Goal: Information Seeking & Learning: Learn about a topic

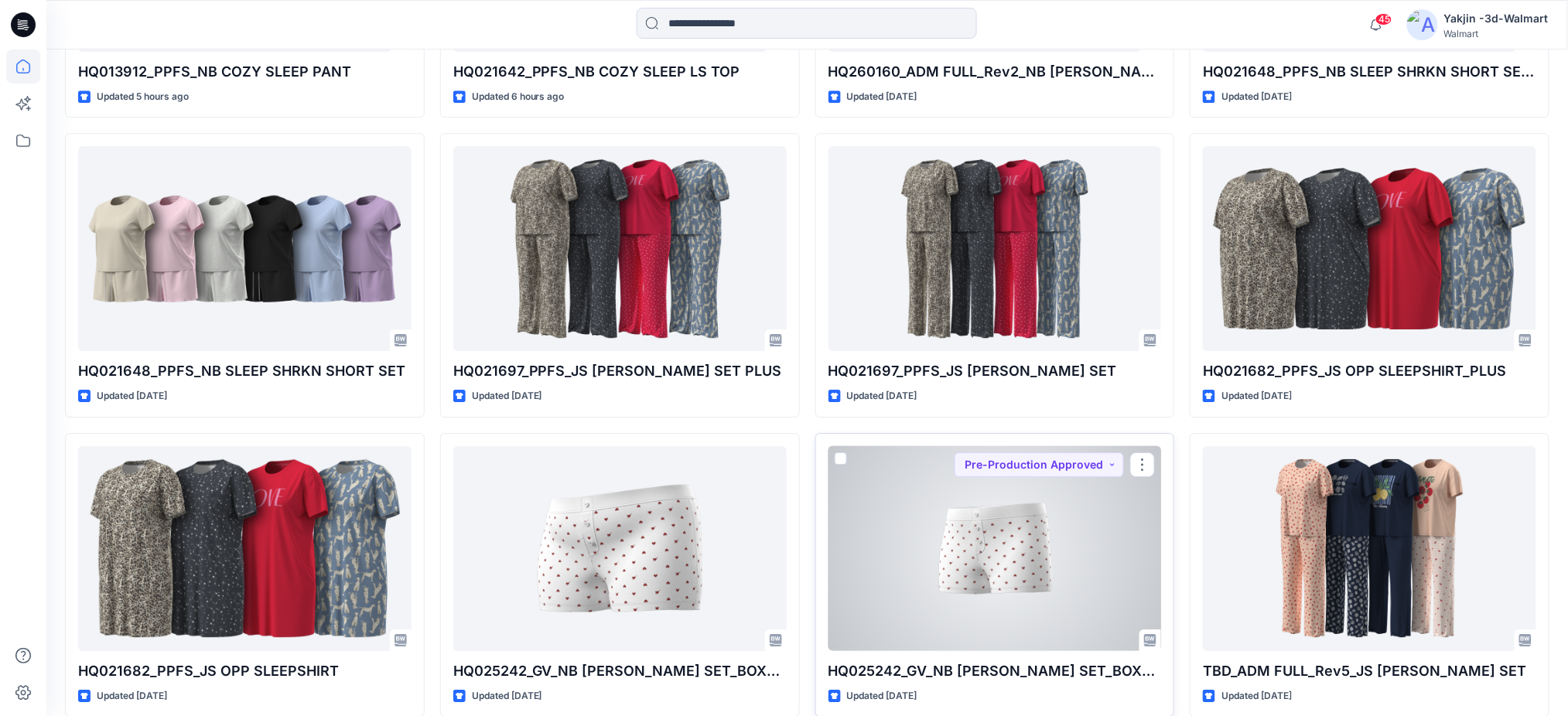
scroll to position [1695, 0]
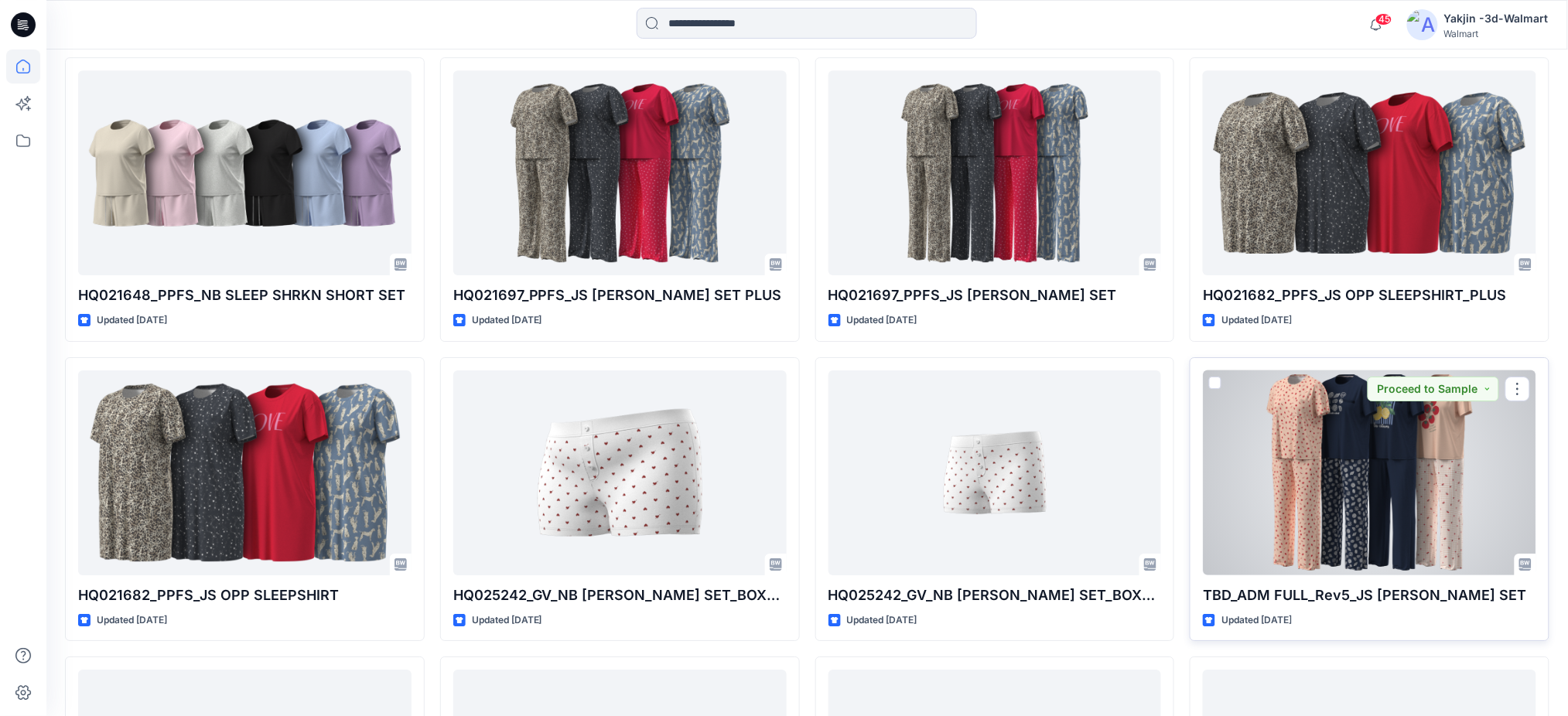
click at [1329, 454] on div at bounding box center [1369, 473] width 333 height 205
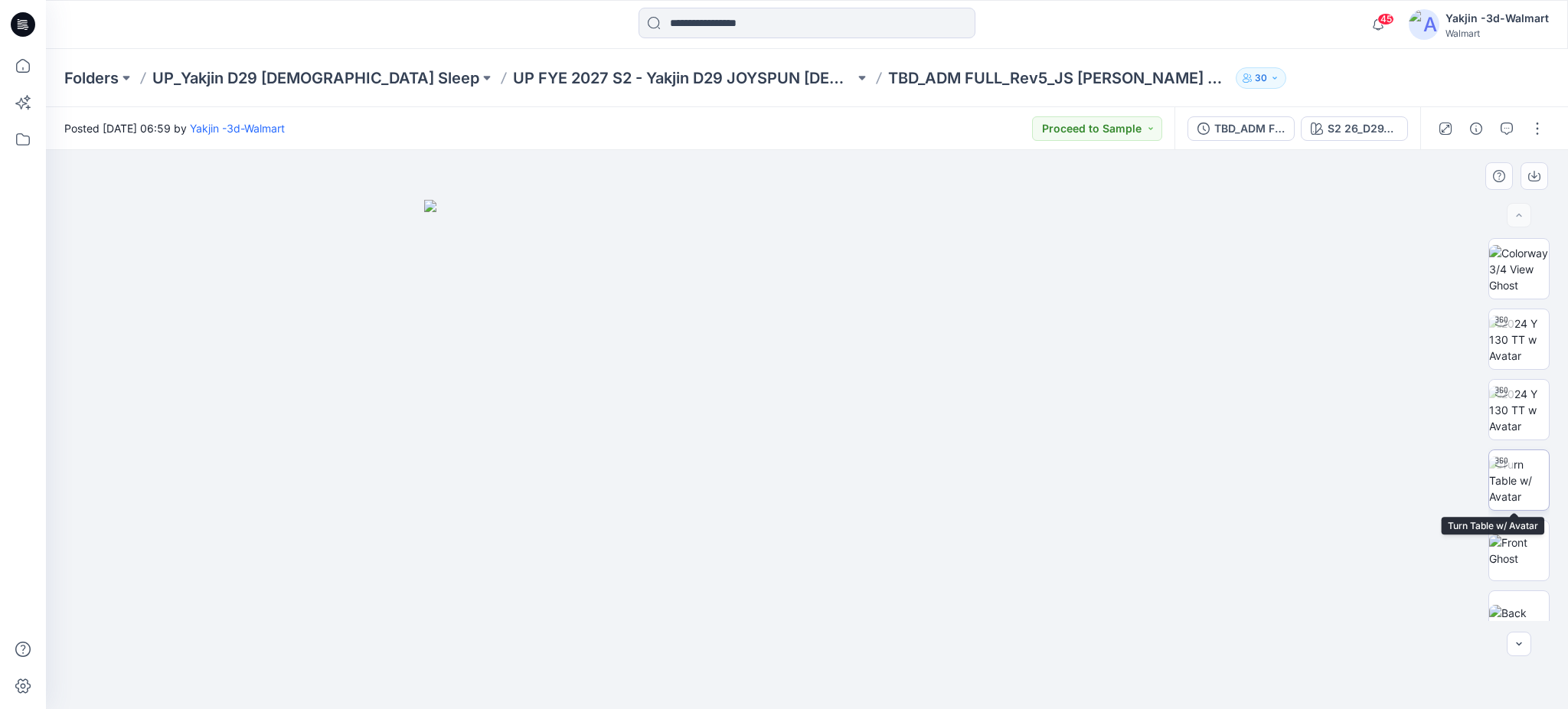
drag, startPoint x: 1510, startPoint y: 480, endPoint x: 1488, endPoint y: 483, distance: 22.2
click at [1510, 480] on img at bounding box center [1519, 480] width 60 height 48
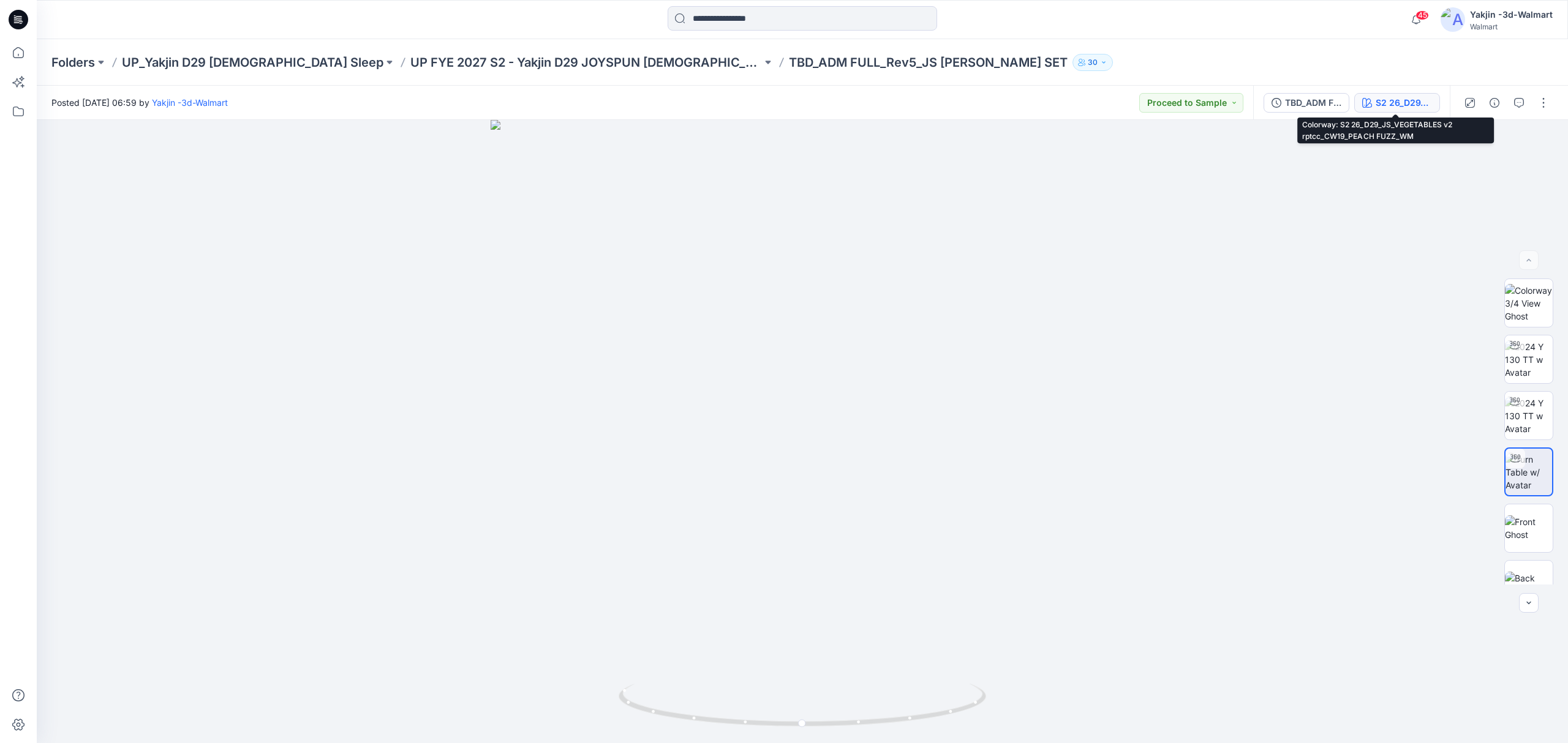
click at [1241, 100] on button "S2 26_D29_JS_VEGETABLES v2 rptcc_CW19_PEACH FUZZ_WM" at bounding box center [1397, 102] width 86 height 19
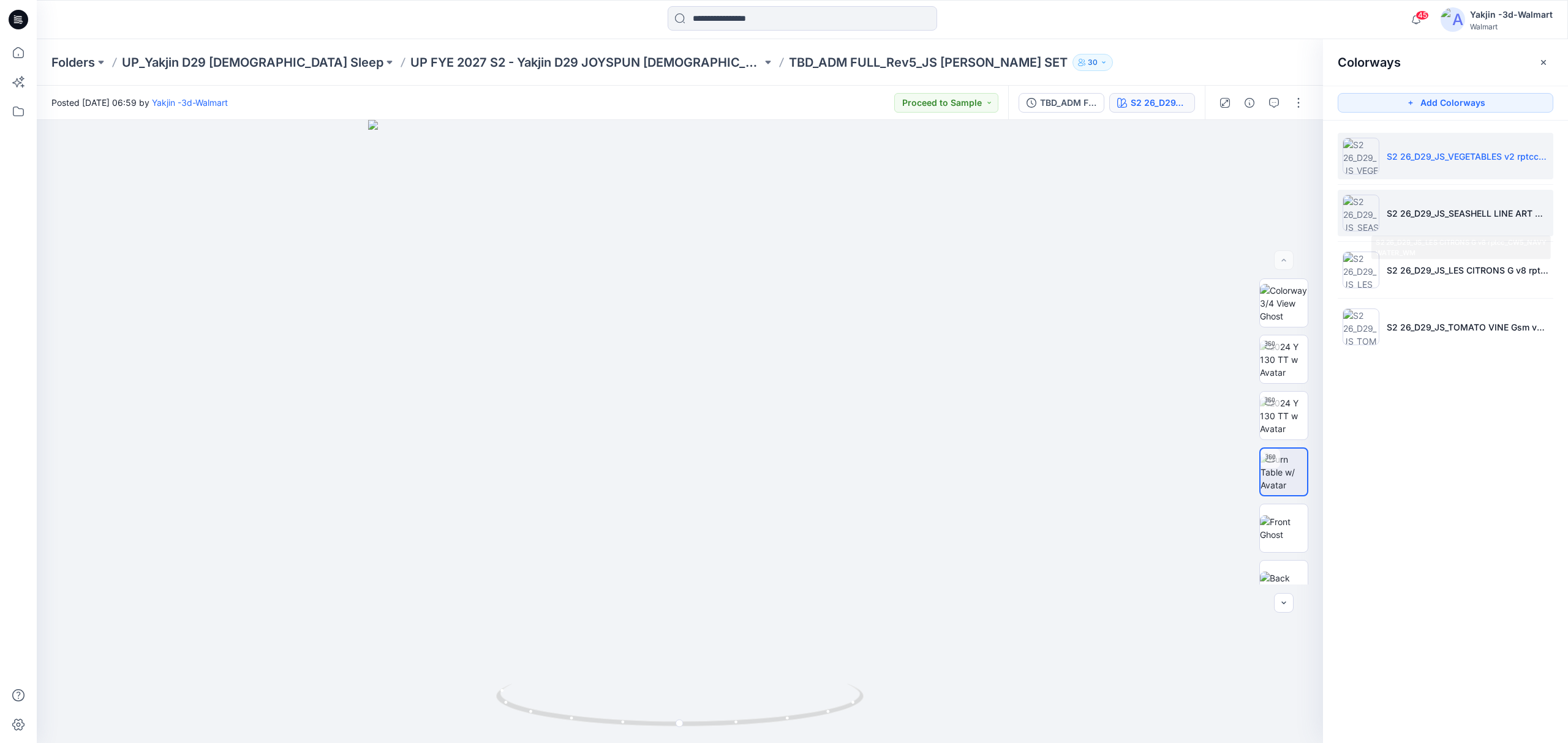
click at [1241, 204] on li "S2 26_D29_JS_SEASHELL LINE ART G v5 rptcc_CW1_NAVY WATER_WM/S2 26_D29_JS_SEASHE…" at bounding box center [1445, 213] width 216 height 47
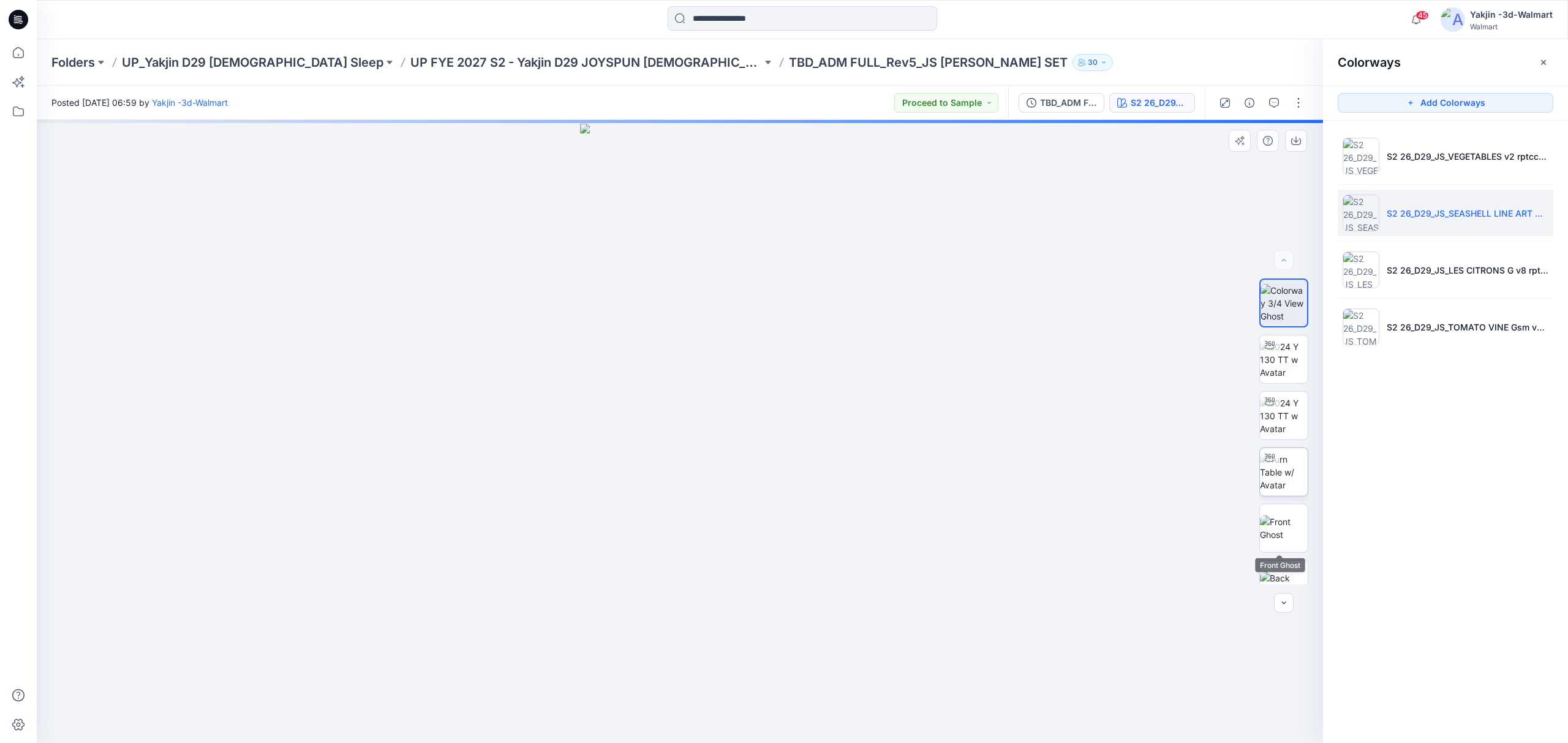
click at [1241, 478] on img at bounding box center [1283, 472] width 48 height 39
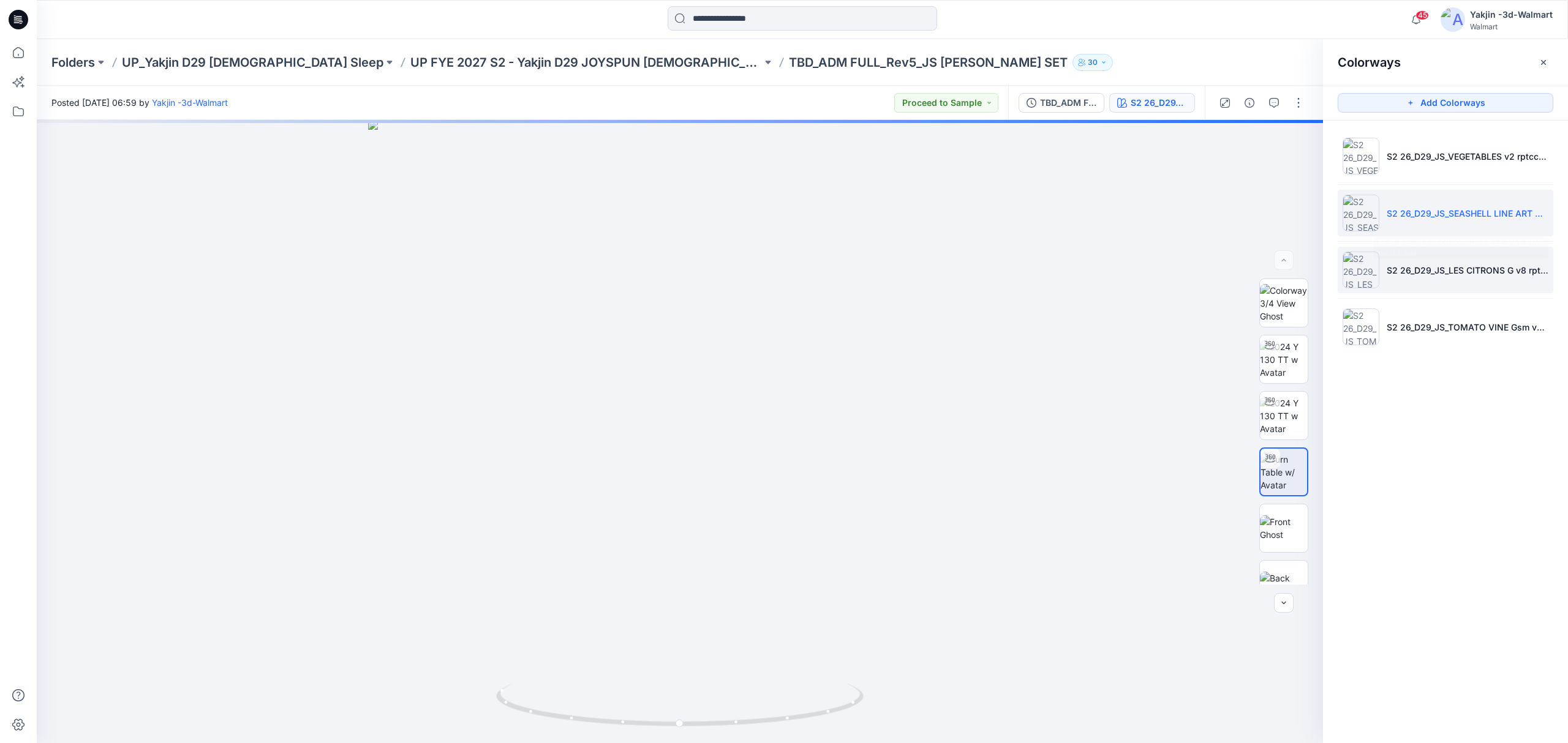
click at [1241, 268] on img at bounding box center [1361, 269] width 37 height 37
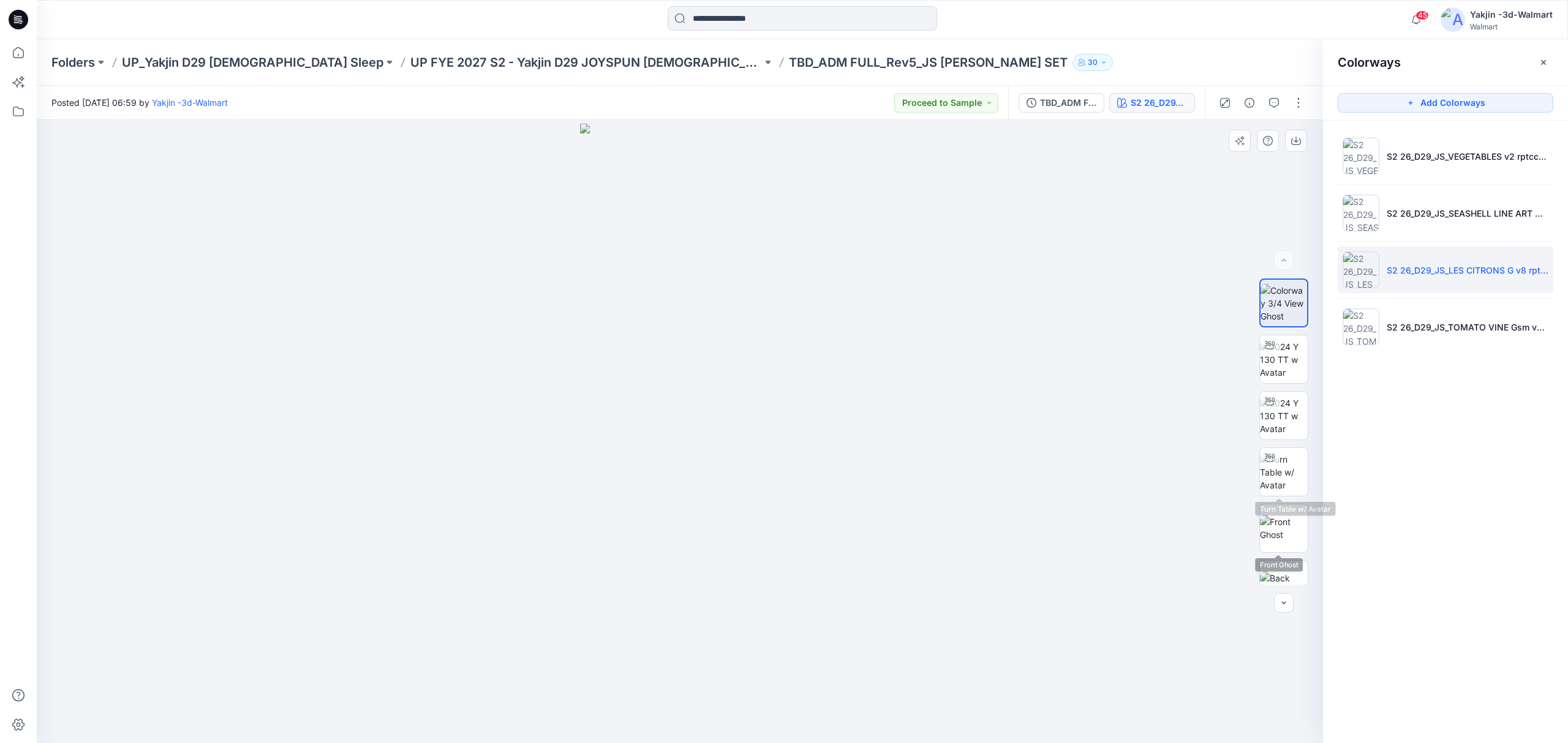
drag, startPoint x: 1280, startPoint y: 471, endPoint x: 1151, endPoint y: 442, distance: 132.2
click at [1241, 471] on img at bounding box center [1283, 472] width 48 height 39
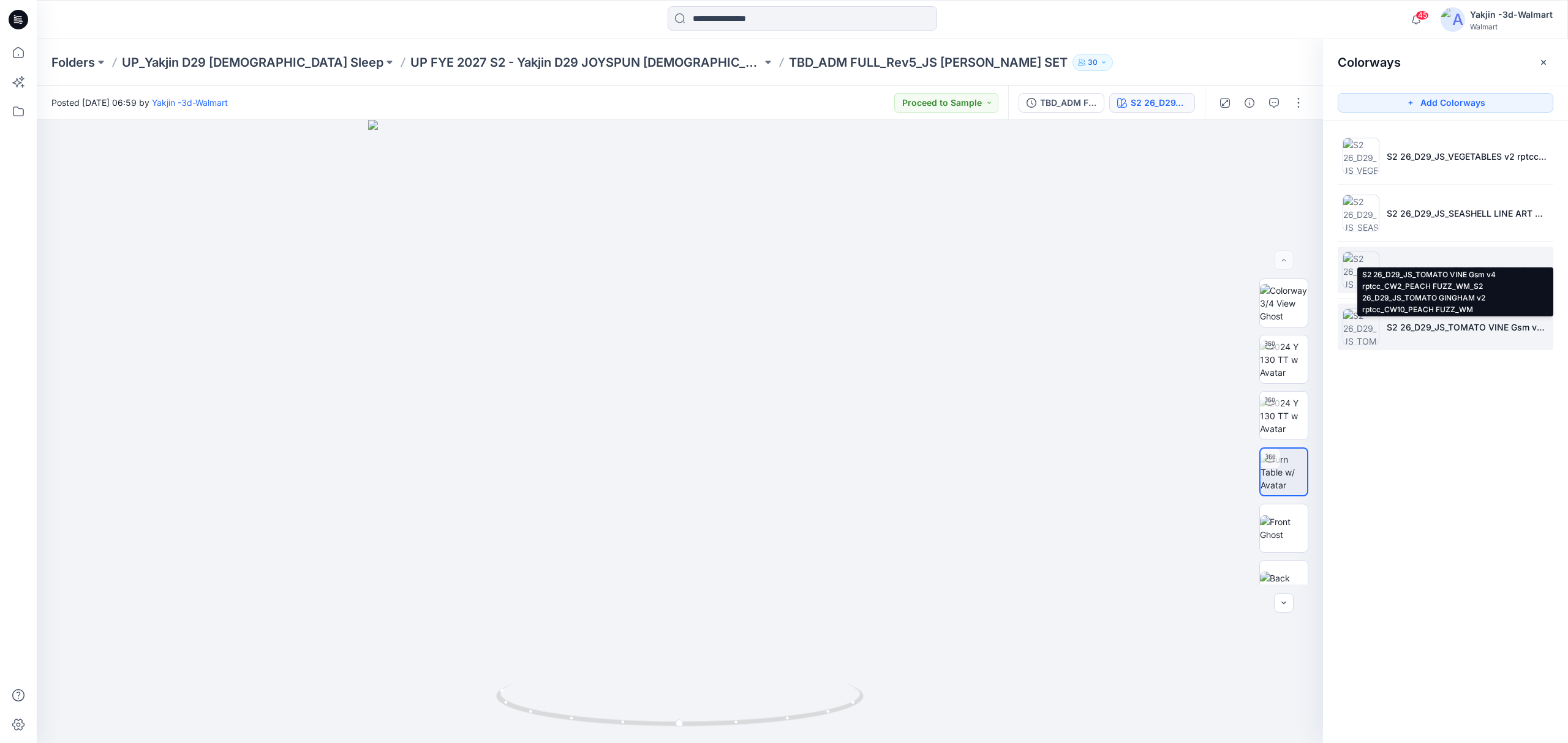
click at [1241, 322] on p "S2 26_D29_JS_TOMATO VINE Gsm v4 rptcc_CW2_PEACH FUZZ_WM_S2 26_D29_JS_TOMATO GIN…" at bounding box center [1468, 327] width 162 height 13
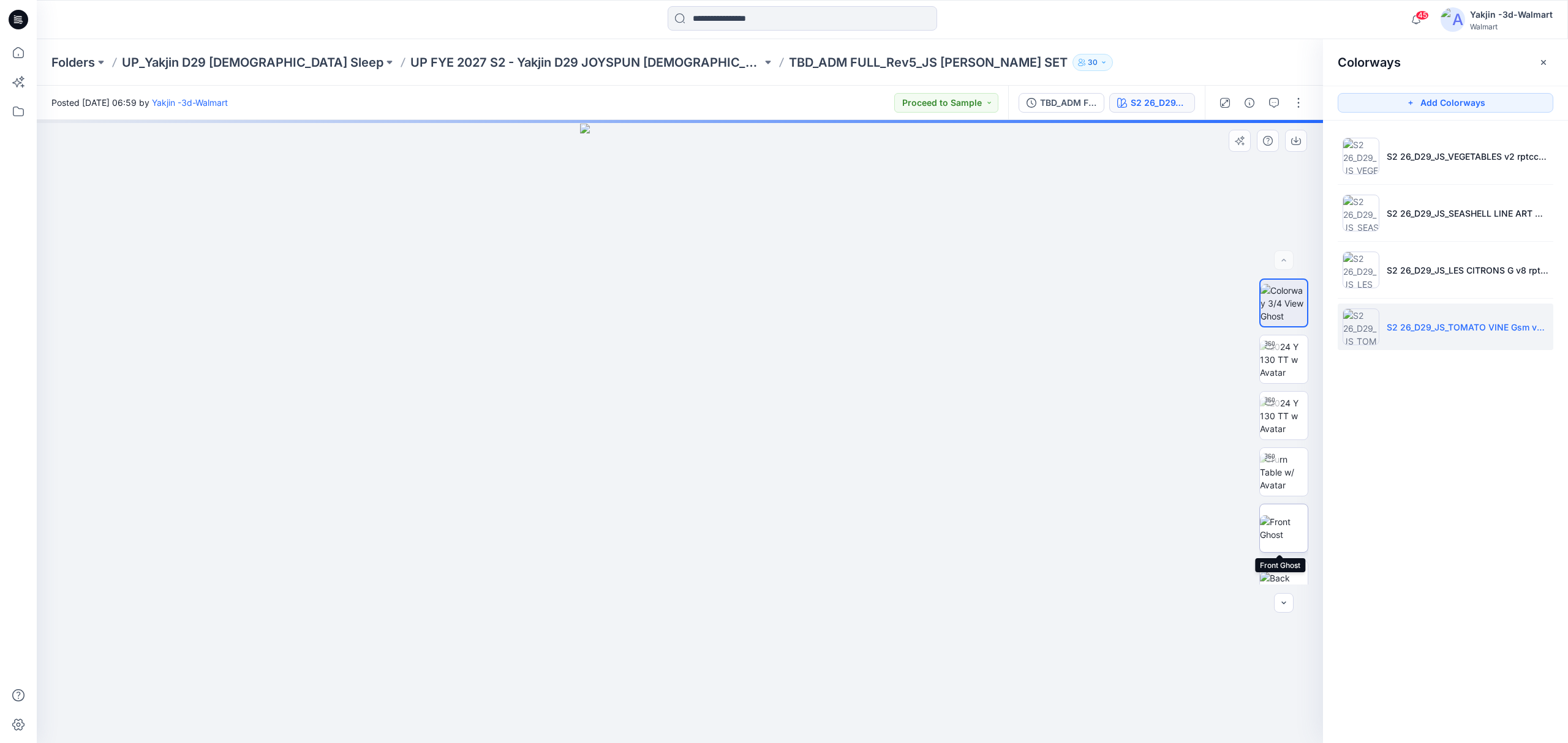
click at [1241, 522] on img at bounding box center [1283, 528] width 48 height 26
drag, startPoint x: 1278, startPoint y: 486, endPoint x: 1023, endPoint y: 512, distance: 256.3
click at [1241, 486] on img at bounding box center [1283, 472] width 48 height 39
